Goal: Register for event/course

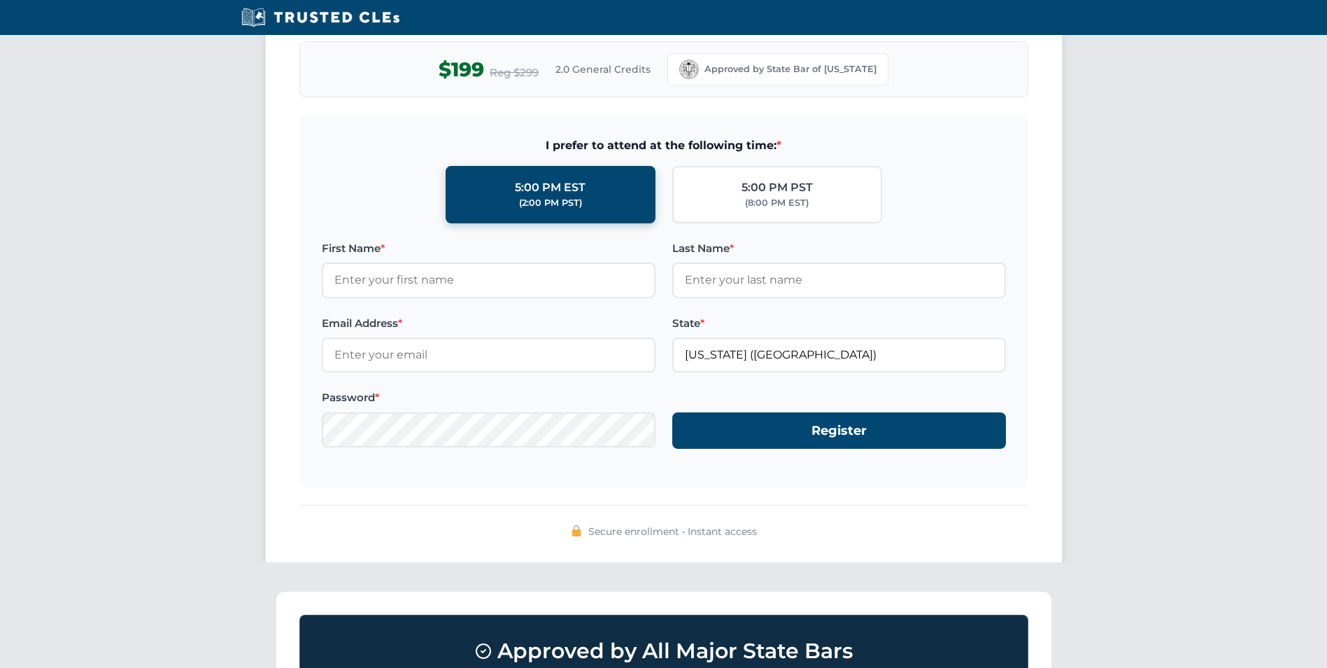
scroll to position [1330, 0]
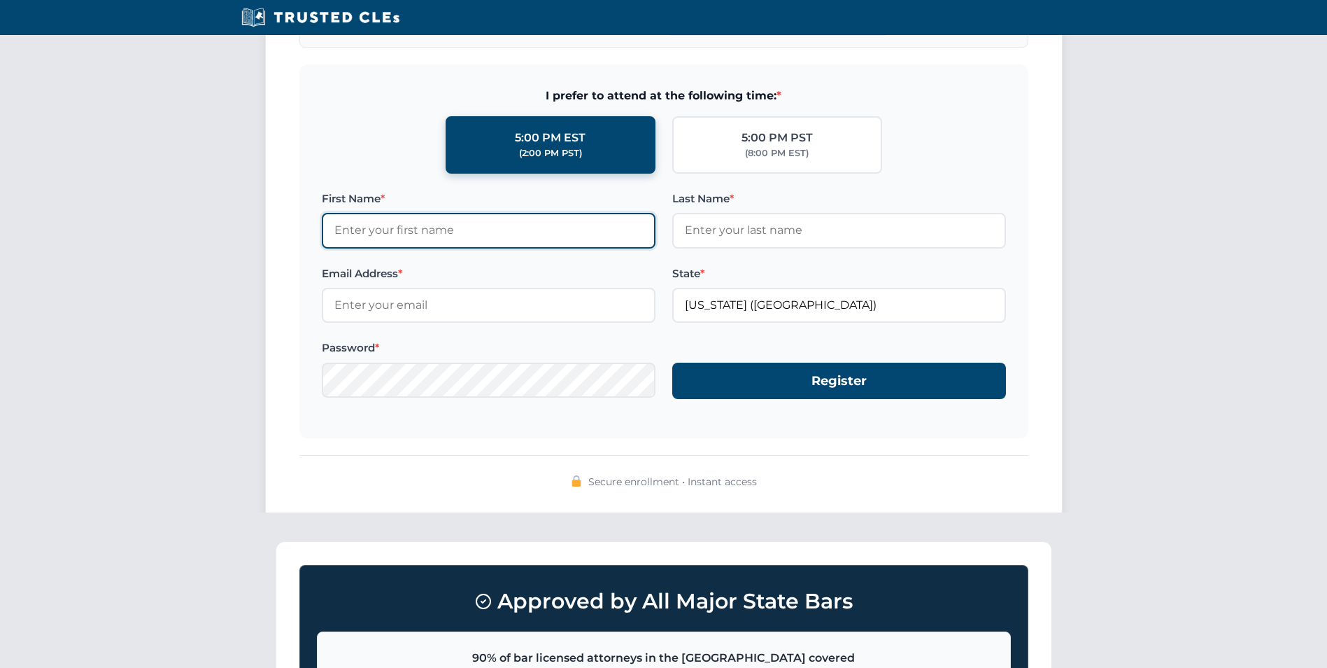
click at [472, 223] on input "First Name *" at bounding box center [489, 230] width 334 height 35
type input "Joseph"
type input "Cole"
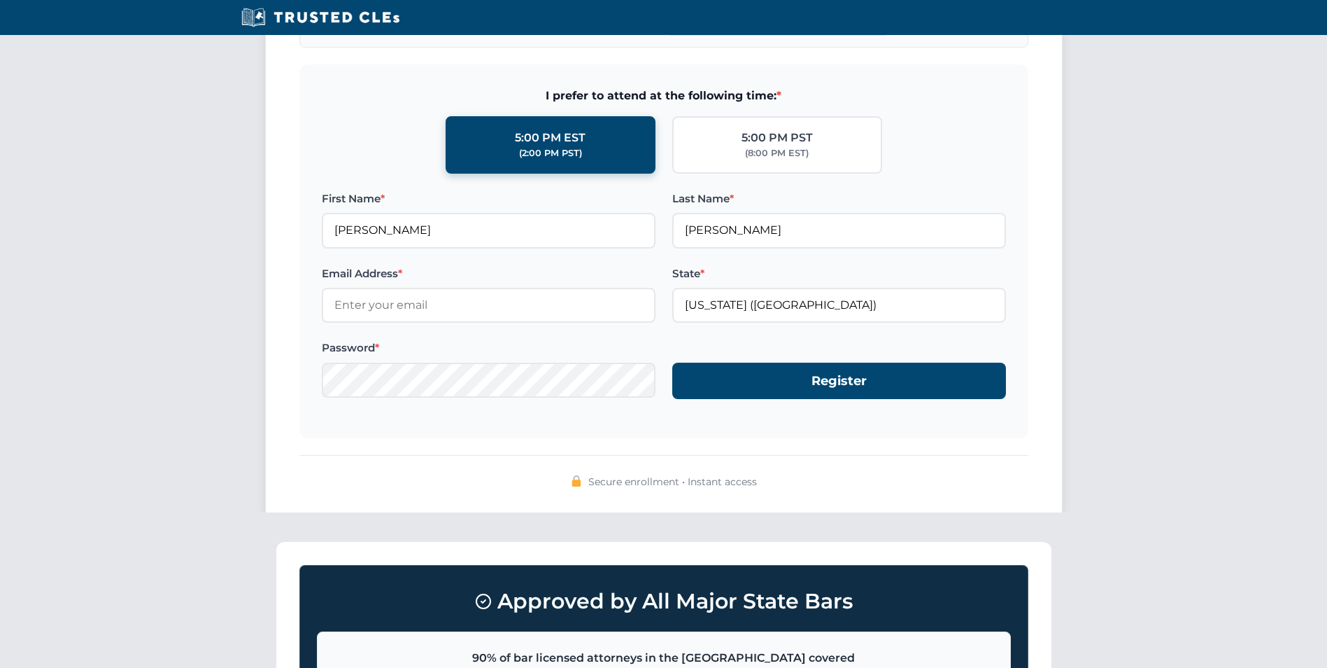
type input "joe@josephcolelaw.com"
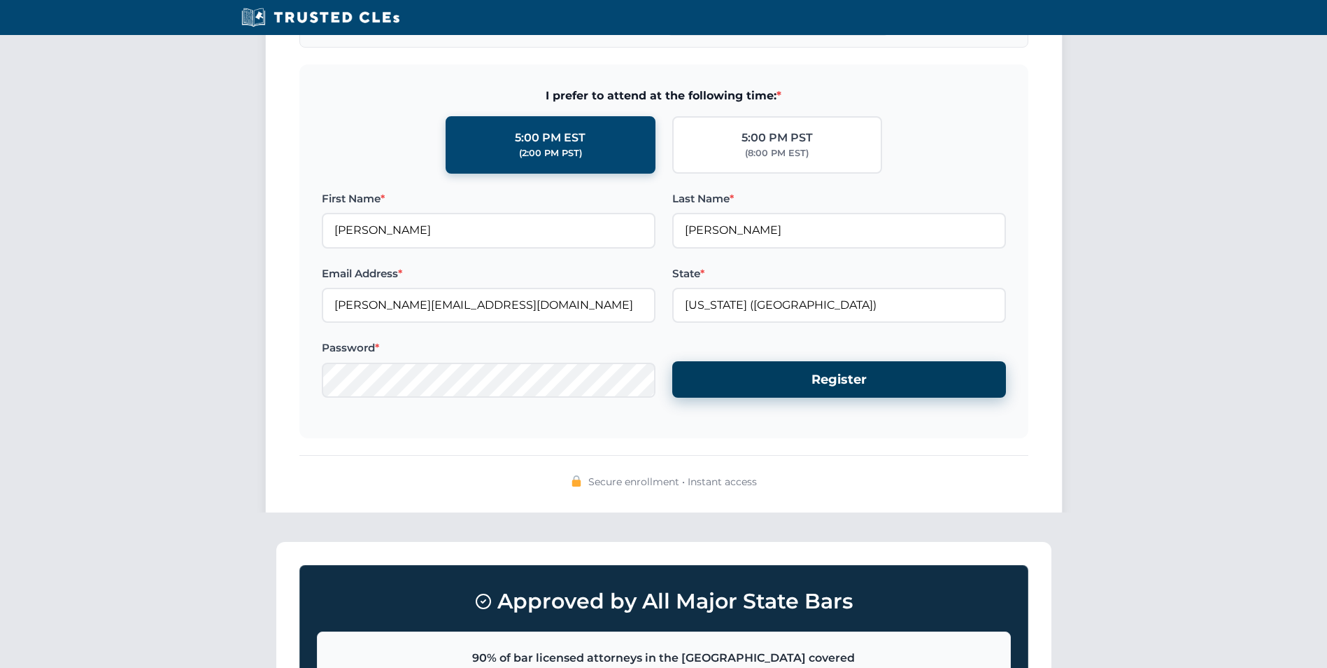
click at [852, 384] on button "Register" at bounding box center [839, 379] width 334 height 37
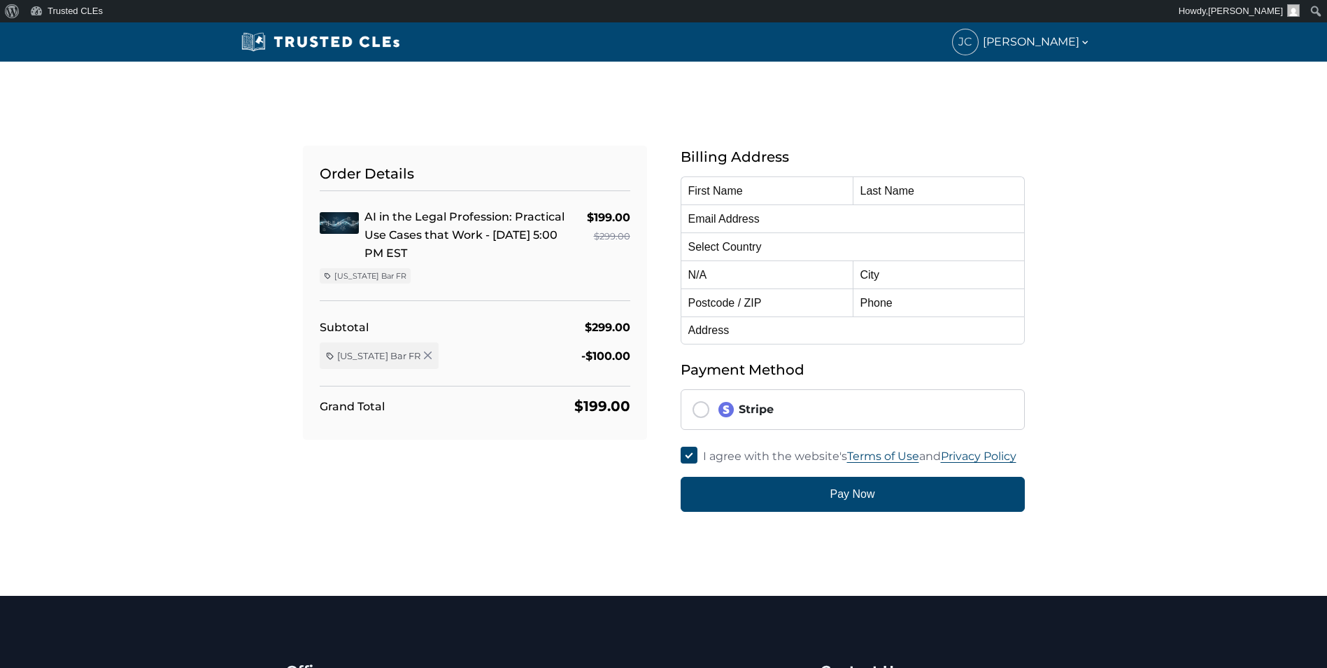
type input "Joseph"
type input "Cole"
type input "joe@josephcolelaw.com"
select select "United States"
radio input "true"
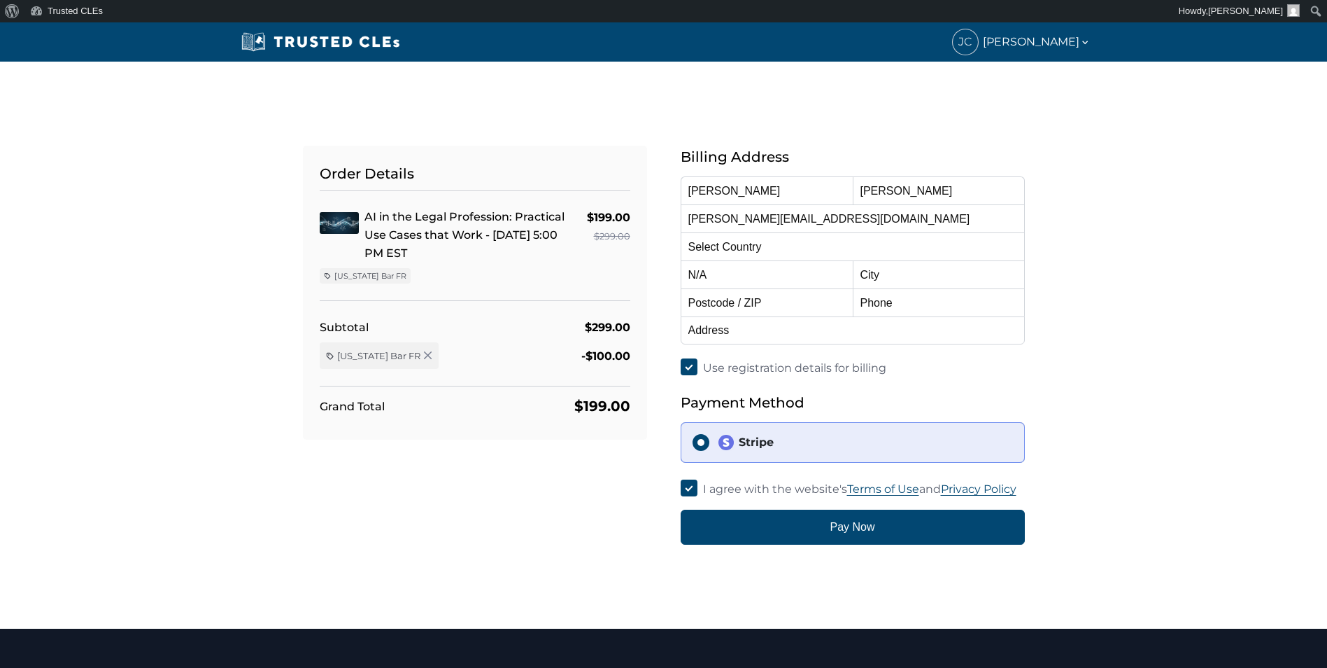
select select "California"
click at [698, 443] on input "Stripe" at bounding box center [701, 442] width 17 height 17
click at [699, 442] on input "Stripe" at bounding box center [701, 442] width 17 height 17
click at [724, 444] on img at bounding box center [726, 442] width 17 height 17
click at [710, 444] on input "Stripe" at bounding box center [701, 442] width 17 height 17
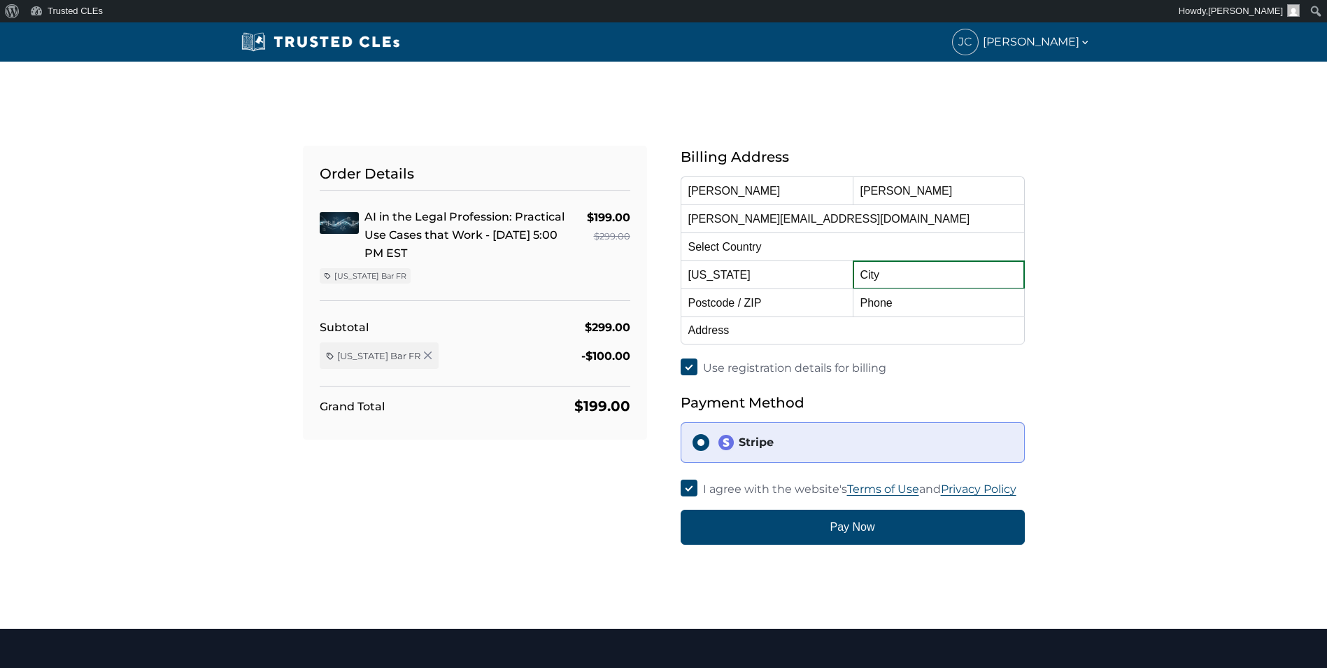
click at [891, 276] on input "text" at bounding box center [939, 274] width 172 height 28
type input "Santa Barbara"
type input "93150"
click at [919, 307] on input "text" at bounding box center [939, 302] width 172 height 28
type input "805-689-6324"
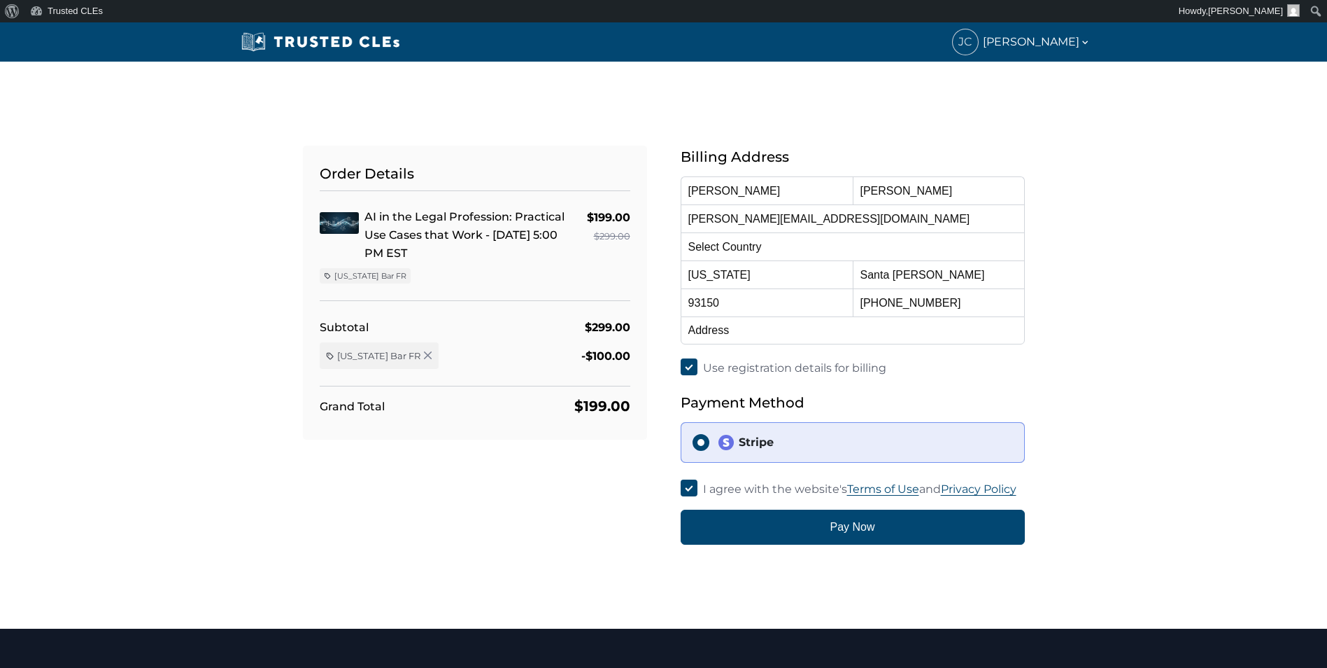
click at [1082, 323] on div "Order Details AI in the Legal Profession: Practical Use Cases that Work - 10/15…" at bounding box center [664, 328] width 924 height 432
click at [765, 336] on input "text" at bounding box center [853, 330] width 344 height 28
type input "."
type input "P.O. Box 5476"
click at [1065, 344] on div "Order Details AI in the Legal Profession: Practical Use Cases that Work - 10/15…" at bounding box center [664, 328] width 924 height 432
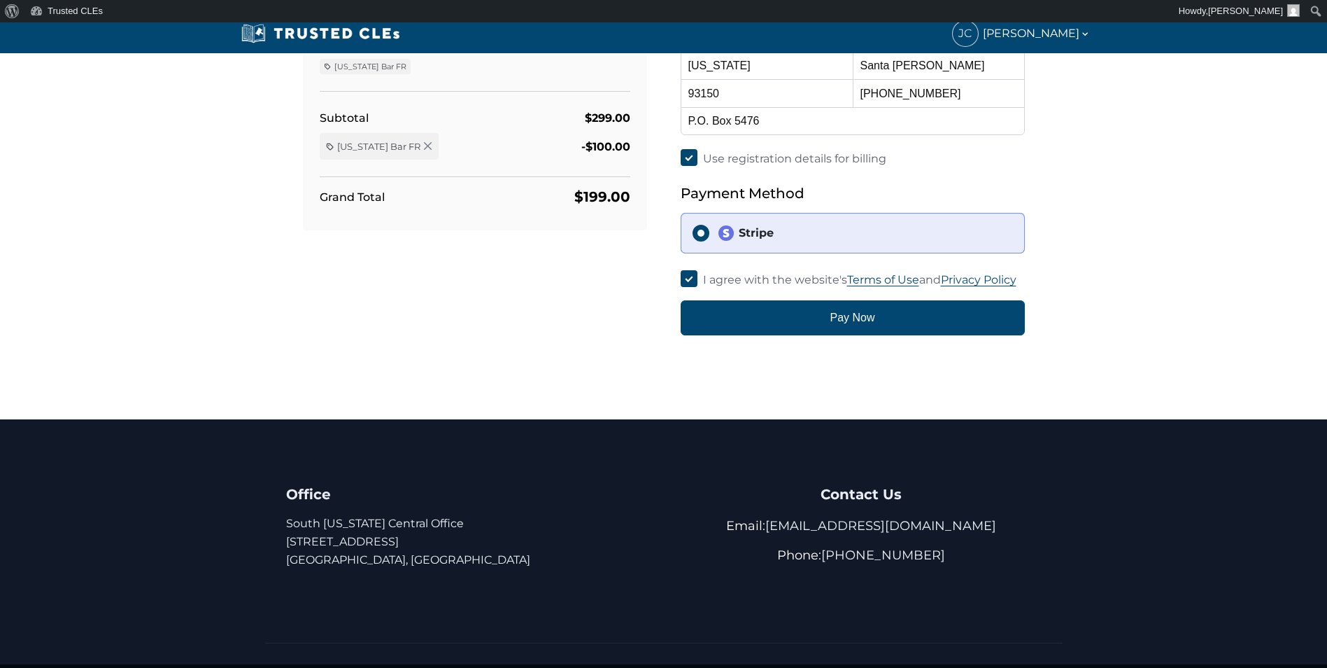
scroll to position [210, 0]
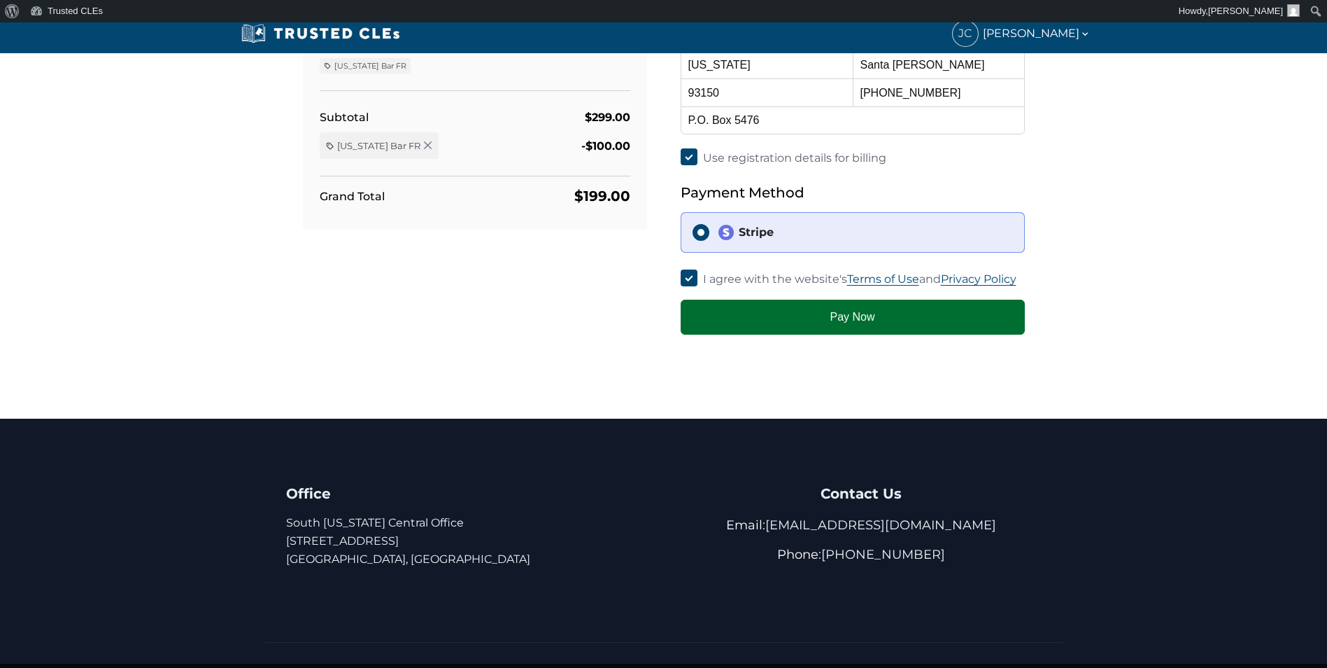
click at [908, 316] on button "Pay Now" at bounding box center [853, 316] width 344 height 35
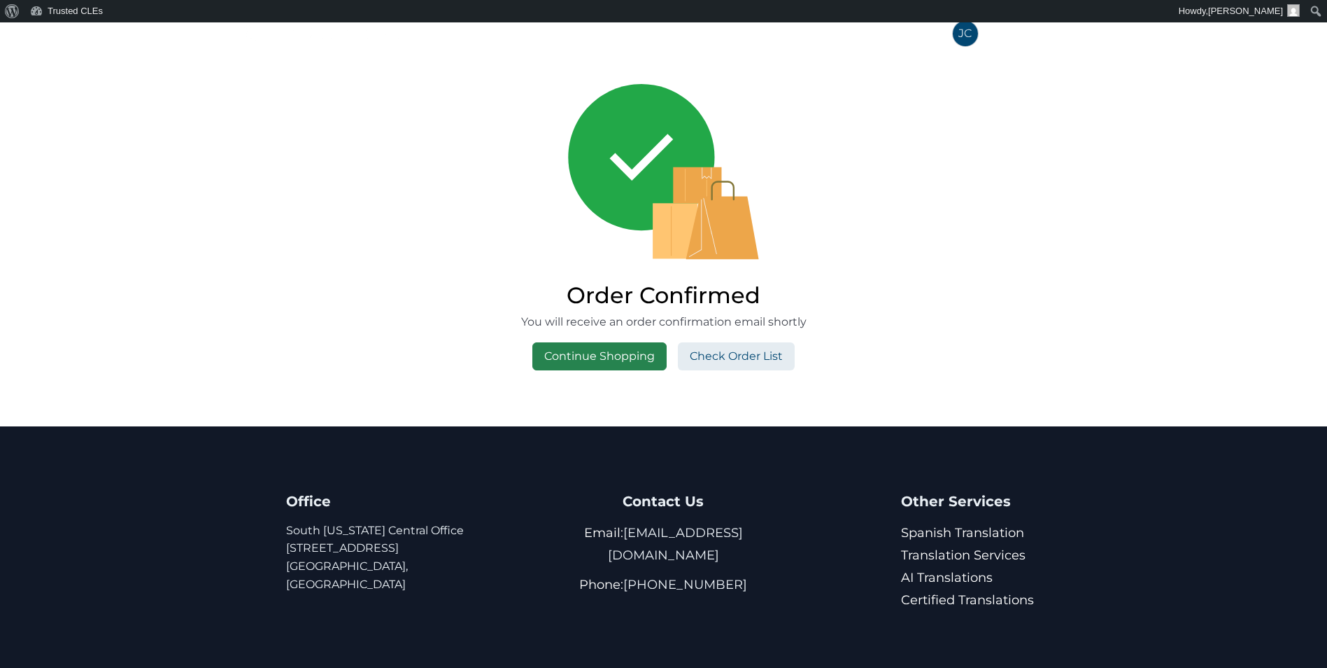
drag, startPoint x: 626, startPoint y: 356, endPoint x: 614, endPoint y: 357, distance: 11.9
click at [626, 356] on link "Continue Shopping" at bounding box center [600, 356] width 134 height 28
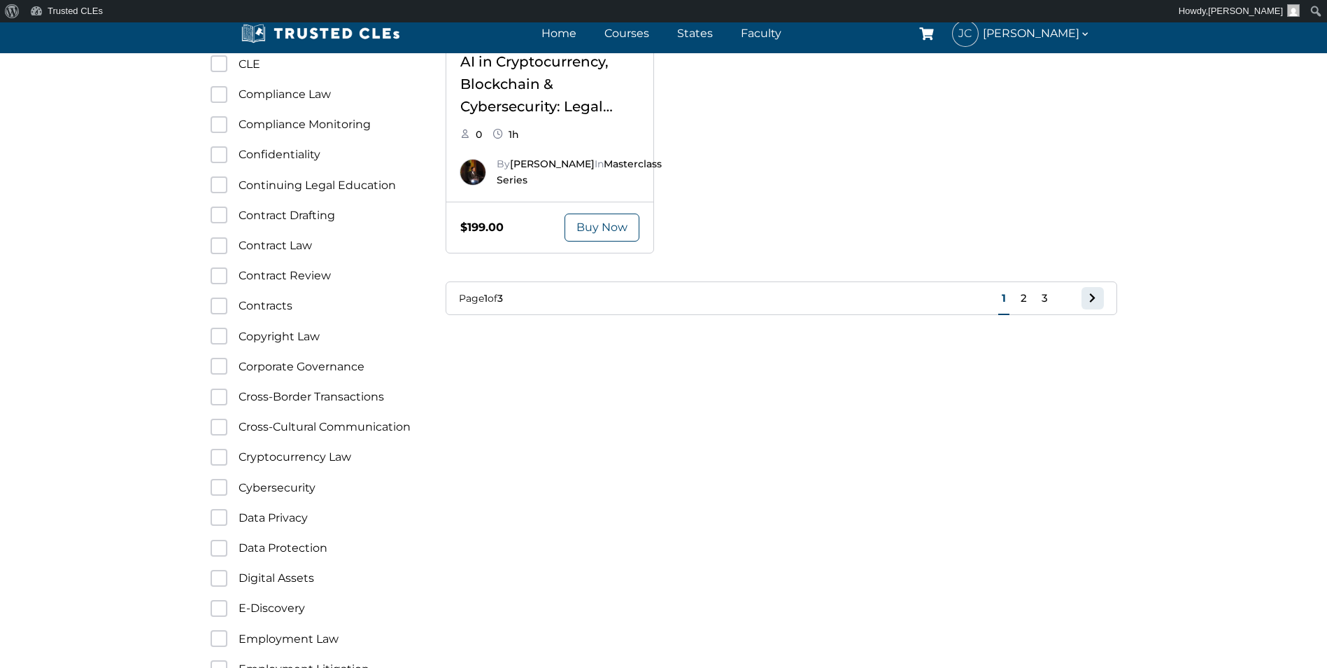
scroll to position [1400, 0]
